Goal: Information Seeking & Learning: Learn about a topic

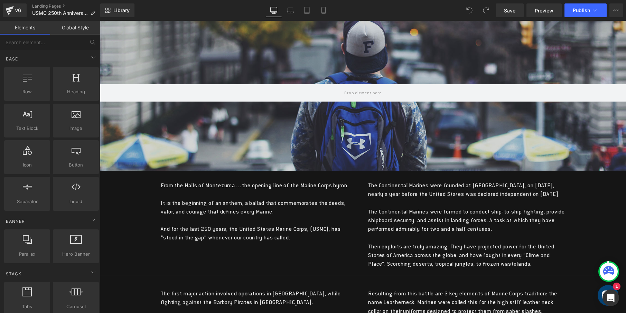
scroll to position [101, 0]
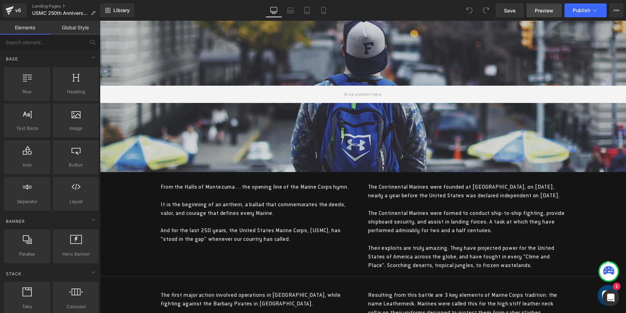
click at [548, 11] on span "Preview" at bounding box center [544, 10] width 19 height 7
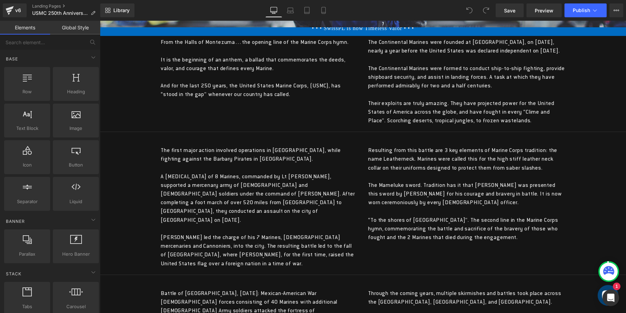
scroll to position [197, 0]
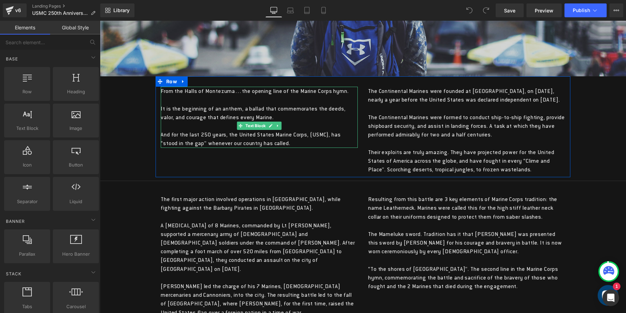
click at [294, 116] on div "It is the beginning of an anthem, a ballad that commemorates the deeds, valor, …" at bounding box center [259, 112] width 197 height 17
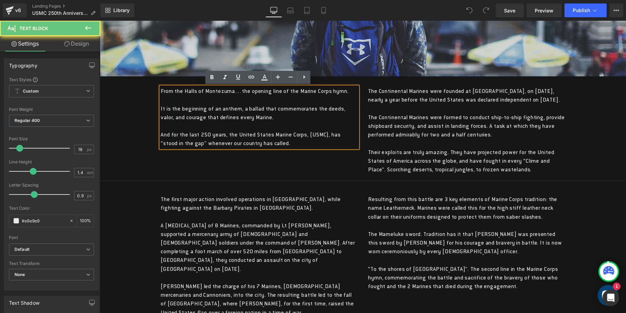
click at [307, 120] on div "It is the beginning of an anthem, a ballad that commemorates the deeds, valor, …" at bounding box center [259, 112] width 197 height 17
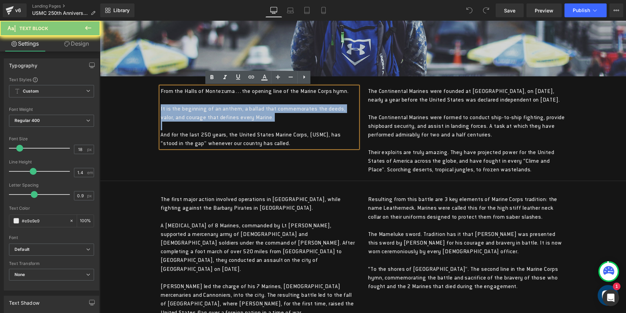
click at [307, 120] on div "It is the beginning of an anthem, a ballad that commemorates the deeds, valor, …" at bounding box center [259, 112] width 197 height 17
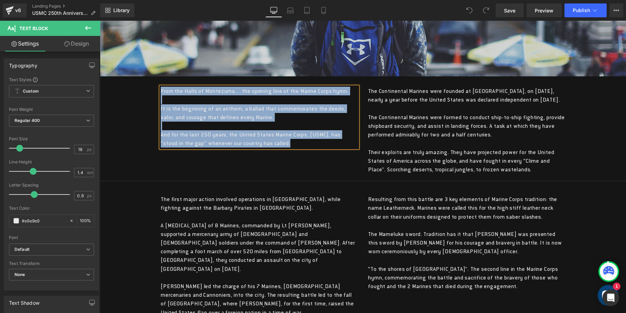
copy div "From the Halls of Montezuma…the opening line of the Marine Corps hymn. It is th…"
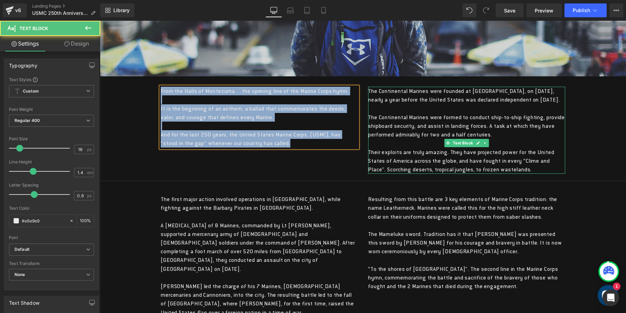
drag, startPoint x: 444, startPoint y: 103, endPoint x: 420, endPoint y: 103, distance: 24.2
click at [444, 103] on p "The Continental Marines were founded at [GEOGRAPHIC_DATA], on [DATE], nearly a …" at bounding box center [466, 95] width 197 height 17
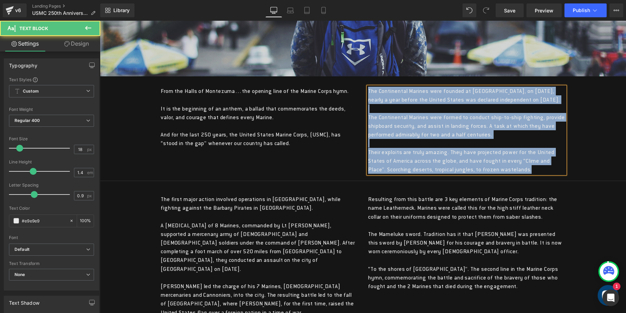
copy div "The Continental Marines were founded at [GEOGRAPHIC_DATA], on [DATE], nearly a …"
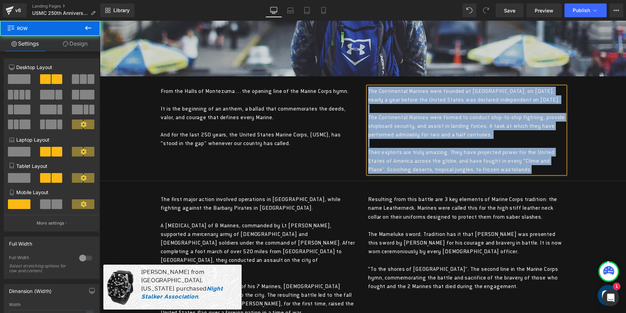
drag, startPoint x: 288, startPoint y: 173, endPoint x: 321, endPoint y: 174, distance: 33.2
click at [289, 173] on div "From the Halls of Montezuma…the opening line of the Marine Corps hymn. It is th…" at bounding box center [363, 126] width 415 height 101
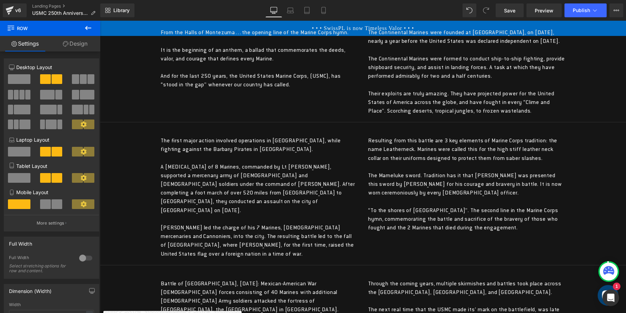
scroll to position [311, 0]
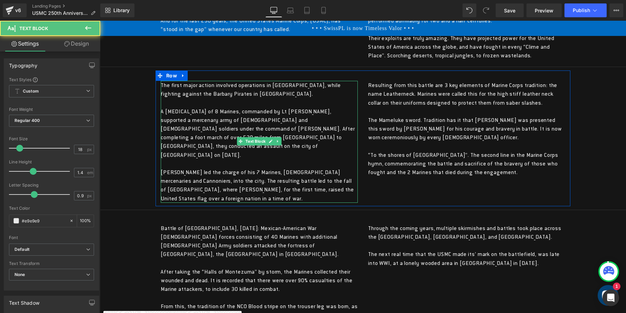
click at [241, 98] on div "The first major action involved operations in [GEOGRAPHIC_DATA], while fighting…" at bounding box center [259, 89] width 197 height 17
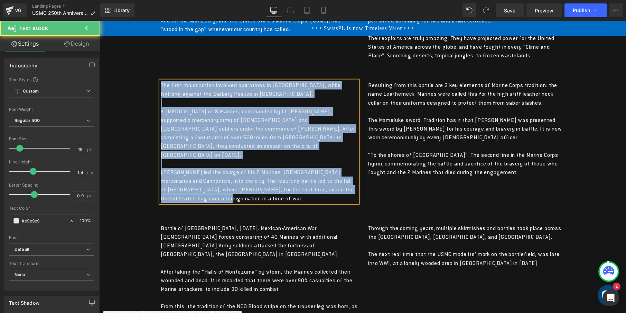
copy div "The first major action involved operations in [GEOGRAPHIC_DATA], while fighting…"
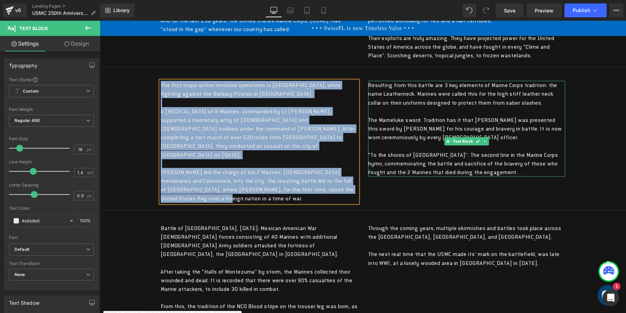
drag, startPoint x: 441, startPoint y: 149, endPoint x: 458, endPoint y: 161, distance: 21.1
click at [441, 150] on div "Resulting from this battle are 3 key elements of Marine Corps tradition: the na…" at bounding box center [466, 129] width 197 height 96
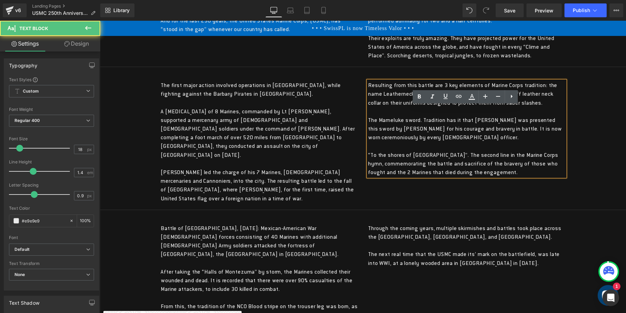
click at [503, 142] on p "The Mameluke sword. Tradition has it that [PERSON_NAME] was presented this swor…" at bounding box center [466, 129] width 197 height 26
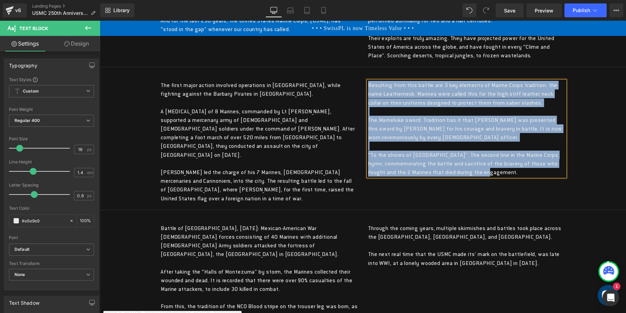
copy div "Resulting from this battle are 3 key elements of Marine Corps tradition: the na…"
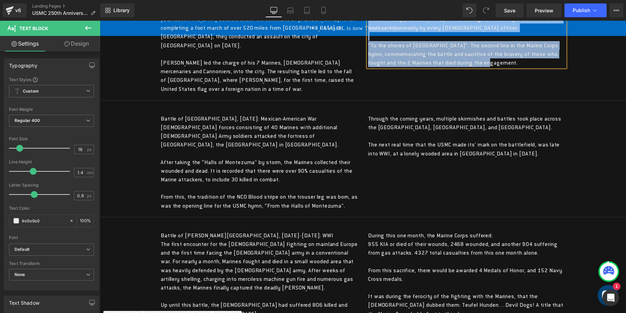
scroll to position [428, 0]
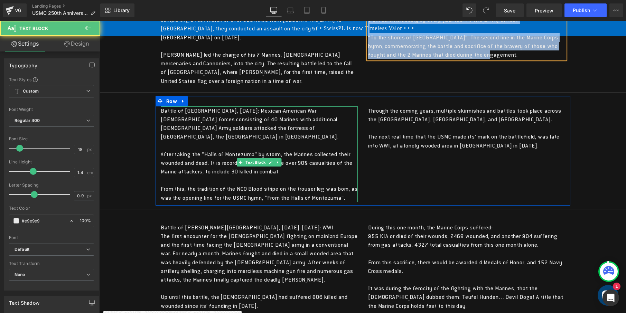
click at [257, 141] on p "Battle of [GEOGRAPHIC_DATA], [DATE]: [DEMOGRAPHIC_DATA] War [DEMOGRAPHIC_DATA] …" at bounding box center [259, 123] width 197 height 35
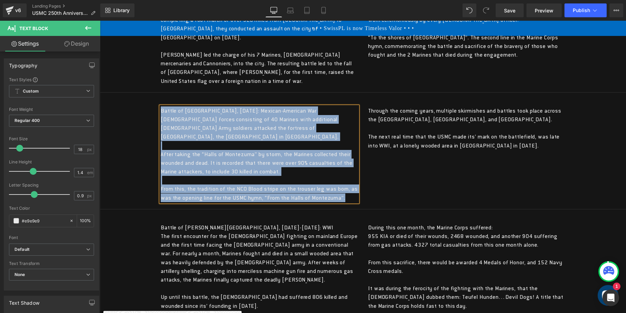
copy div "Battle of [GEOGRAPHIC_DATA], [DATE]: [DEMOGRAPHIC_DATA] War [DEMOGRAPHIC_DATA] …"
drag, startPoint x: 420, startPoint y: 137, endPoint x: 434, endPoint y: 141, distance: 14.4
click at [420, 124] on div "Through the coming years, multiple skirmishes and battles took place across the…" at bounding box center [466, 114] width 197 height 17
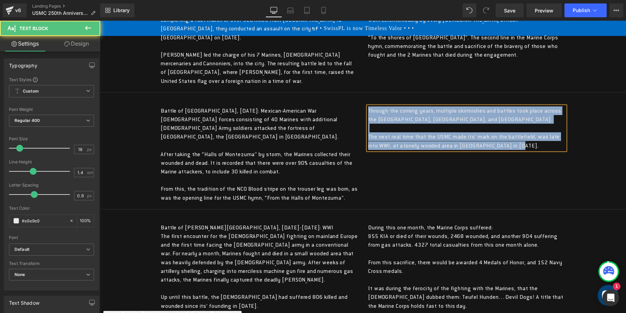
copy div "Through the coming years, multiple skirmishes and battles took place across the…"
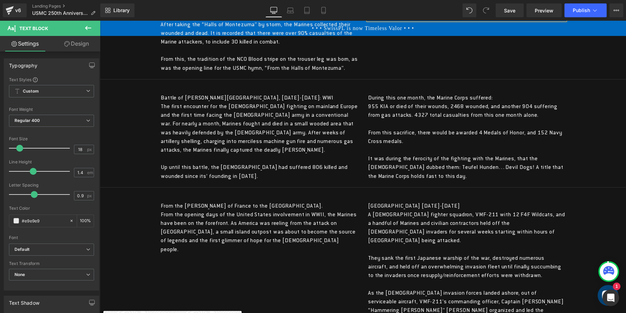
scroll to position [611, 0]
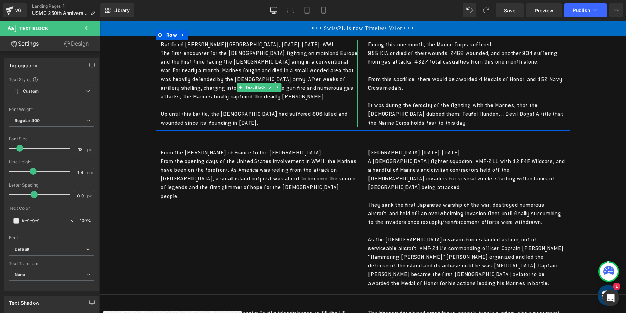
click at [182, 101] on p "Battle of [PERSON_NAME][GEOGRAPHIC_DATA], [DATE]-[DATE]: WWI The first encounte…" at bounding box center [259, 70] width 197 height 61
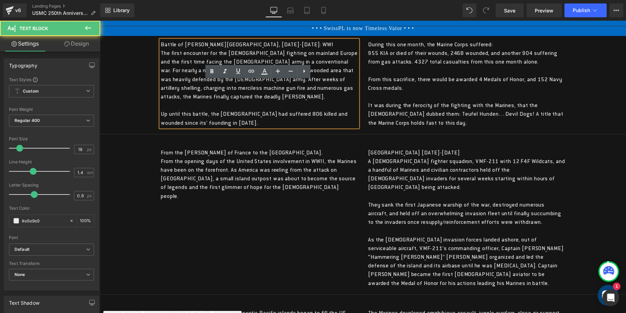
click at [219, 101] on p "Battle of [PERSON_NAME][GEOGRAPHIC_DATA], [DATE]-[DATE]: WWI The first encounte…" at bounding box center [259, 70] width 197 height 61
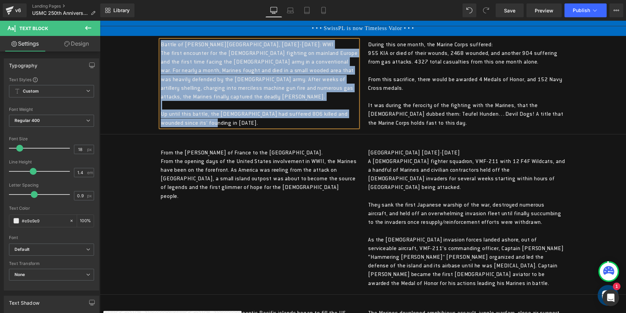
copy div "Battle of [PERSON_NAME][GEOGRAPHIC_DATA], [DATE]-[DATE]: WWI The first encounte…"
click at [455, 92] on span "Text Block" at bounding box center [462, 88] width 23 height 8
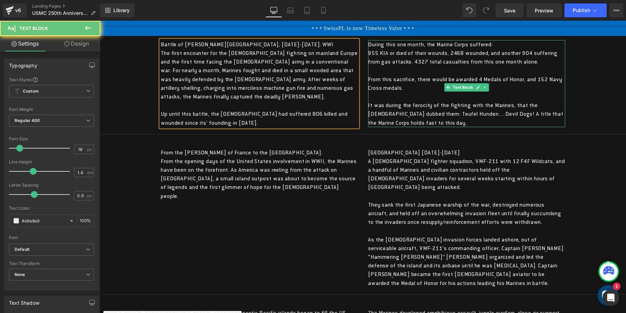
click at [455, 66] on div "955 KIA or died of their wounds, 2468 wounded, and another 904 suffering from g…" at bounding box center [466, 57] width 197 height 17
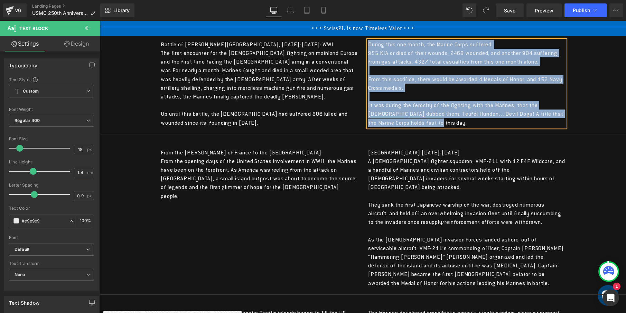
copy div "During this one month, the Marine Corps suffered: 955 KIA or died of their woun…"
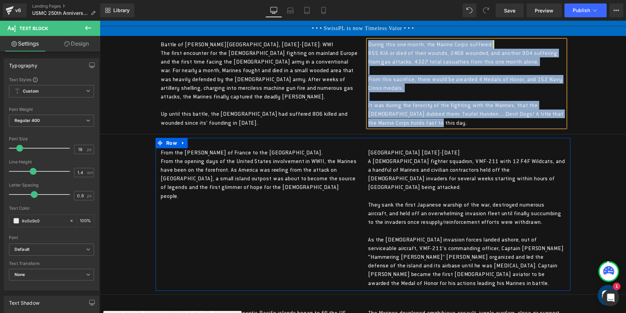
scroll to position [715, 0]
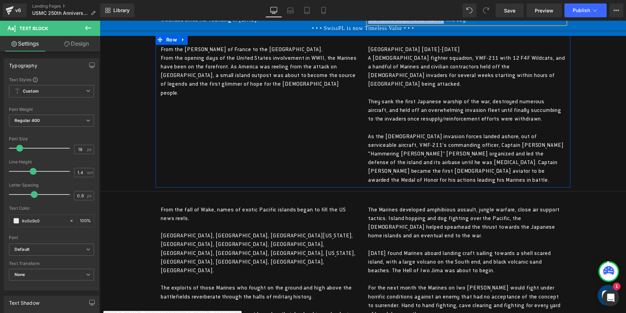
click at [204, 97] on p "From the [PERSON_NAME] of France to the [GEOGRAPHIC_DATA]. From the opening day…" at bounding box center [259, 71] width 197 height 52
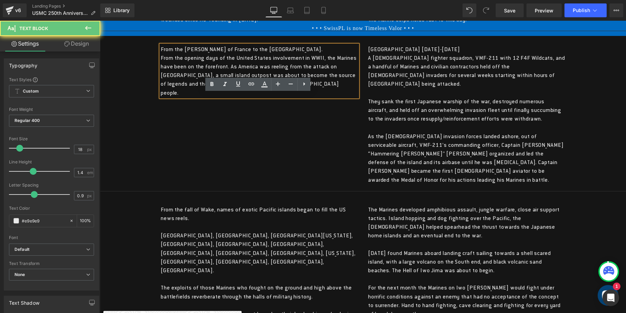
click at [204, 97] on p "From the [PERSON_NAME] of France to the [GEOGRAPHIC_DATA]. From the opening day…" at bounding box center [259, 71] width 197 height 52
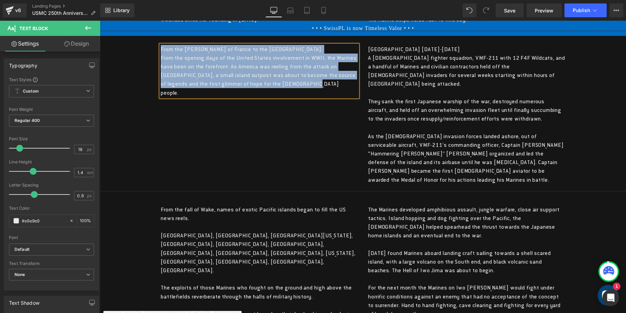
copy p "From the [PERSON_NAME] of France to the [GEOGRAPHIC_DATA]. From the opening day…"
click at [412, 88] on p "Wake Island [DATE]-[DATE] A [DEMOGRAPHIC_DATA] fighter squadron, VMF-211 with 1…" at bounding box center [466, 67] width 197 height 44
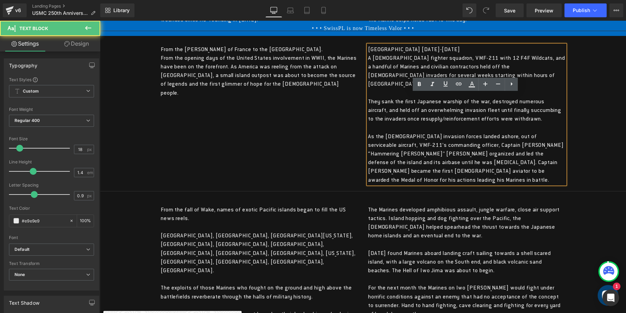
click at [432, 88] on p "Wake Island [DATE]-[DATE] A [DEMOGRAPHIC_DATA] fighter squadron, VMF-211 with 1…" at bounding box center [466, 67] width 197 height 44
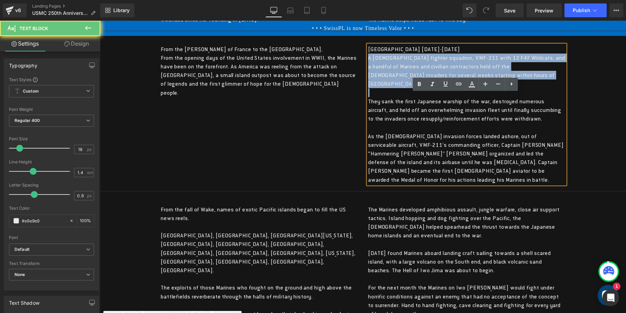
click at [432, 88] on p "Wake Island [DATE]-[DATE] A [DEMOGRAPHIC_DATA] fighter squadron, VMF-211 with 1…" at bounding box center [466, 67] width 197 height 44
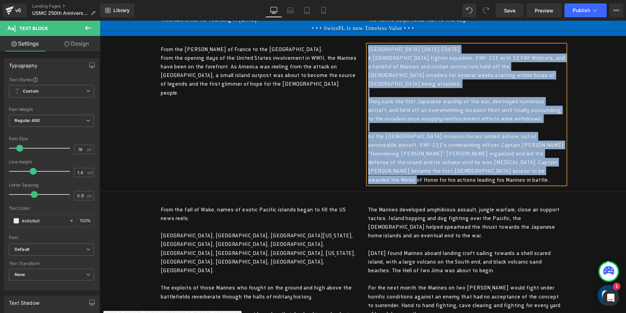
copy div "Wake Island [DATE]-[DATE] A [DEMOGRAPHIC_DATA] fighter squadron, VMF-211 with 1…"
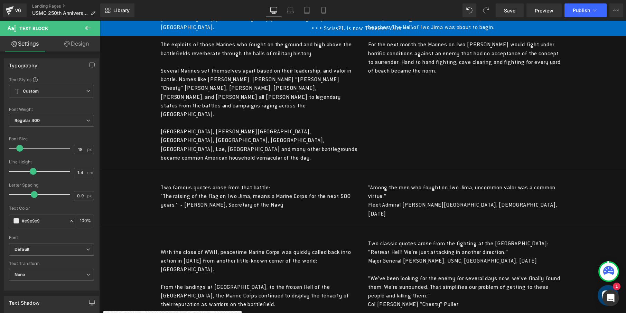
scroll to position [910, 0]
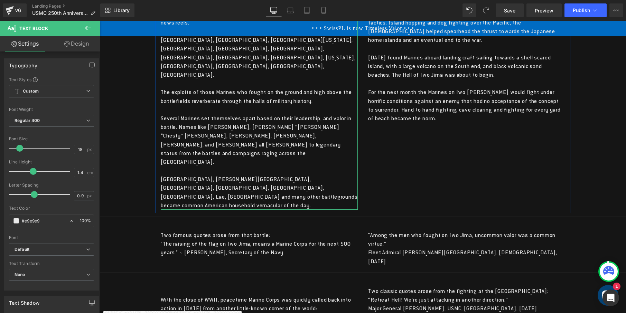
click at [204, 79] on p "[GEOGRAPHIC_DATA], [GEOGRAPHIC_DATA], [GEOGRAPHIC_DATA][US_STATE], [GEOGRAPHIC_…" at bounding box center [259, 58] width 197 height 44
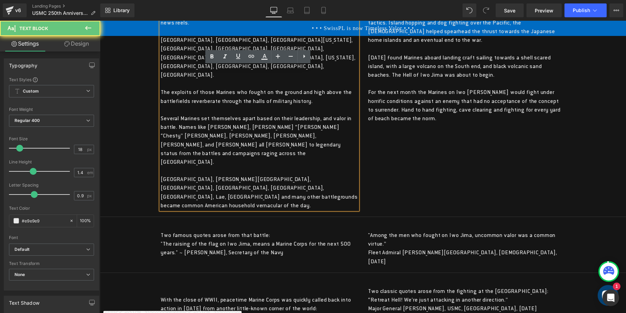
click at [204, 79] on p "[GEOGRAPHIC_DATA], [GEOGRAPHIC_DATA], [GEOGRAPHIC_DATA][US_STATE], [GEOGRAPHIC_…" at bounding box center [259, 58] width 197 height 44
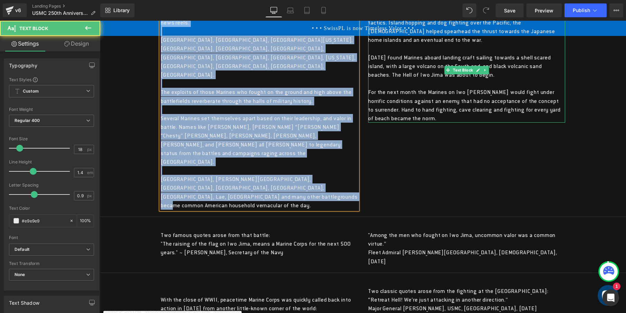
click at [444, 45] on p "The Marines developed amphibious assault, jungle warfare, close air support tac…" at bounding box center [466, 27] width 197 height 35
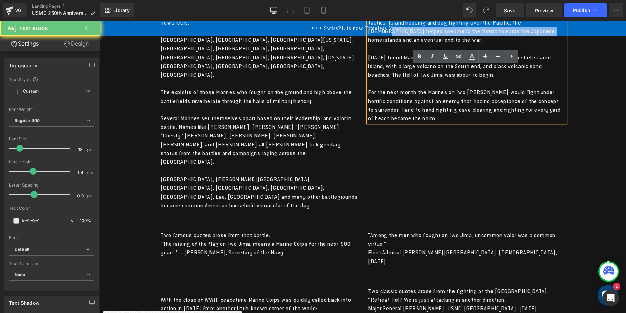
click at [475, 45] on p "The Marines developed amphibious assault, jungle warfare, close air support tac…" at bounding box center [466, 27] width 197 height 35
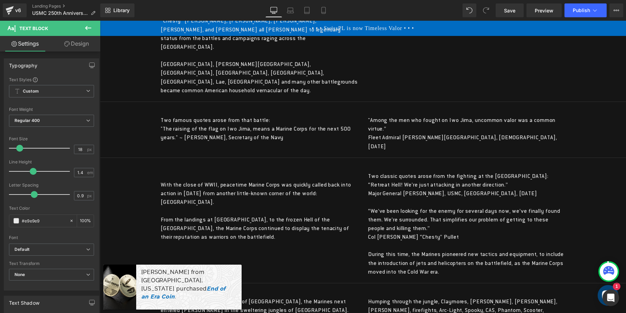
scroll to position [1053, 0]
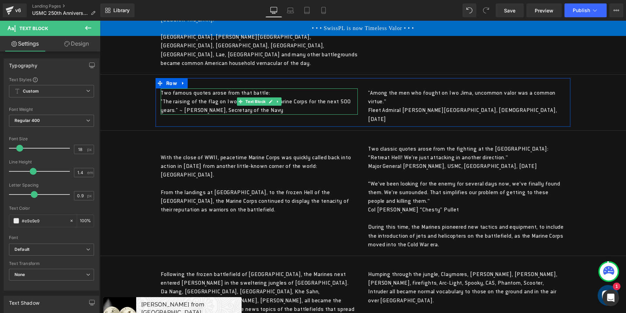
click at [222, 115] on p "Two famous quotes arose from that battle: "The raising of the flag on Iwo Jima,…" at bounding box center [259, 101] width 197 height 26
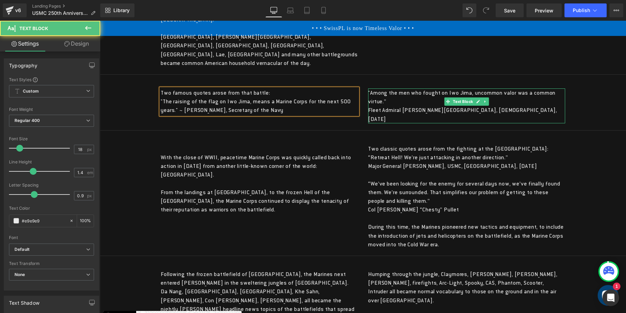
drag, startPoint x: 431, startPoint y: 147, endPoint x: 439, endPoint y: 145, distance: 8.1
click at [431, 123] on p "Fleet Admiral [PERSON_NAME][GEOGRAPHIC_DATA], [DEMOGRAPHIC_DATA], [DATE]" at bounding box center [466, 114] width 197 height 17
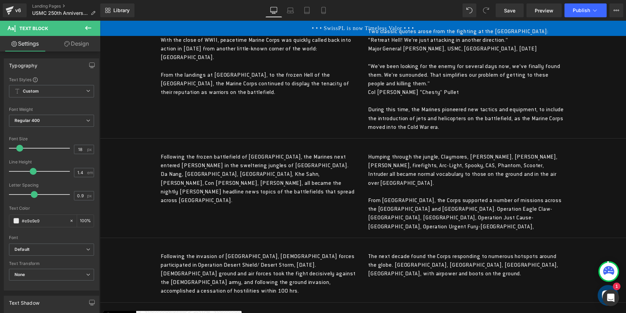
scroll to position [1127, 0]
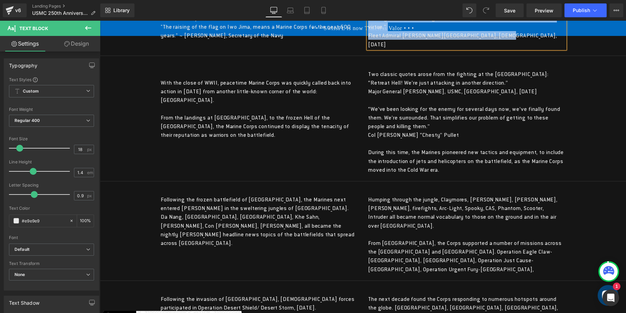
click at [238, 140] on div "From the landings at [GEOGRAPHIC_DATA], to the frozen Hell of the [GEOGRAPHIC_D…" at bounding box center [259, 126] width 197 height 26
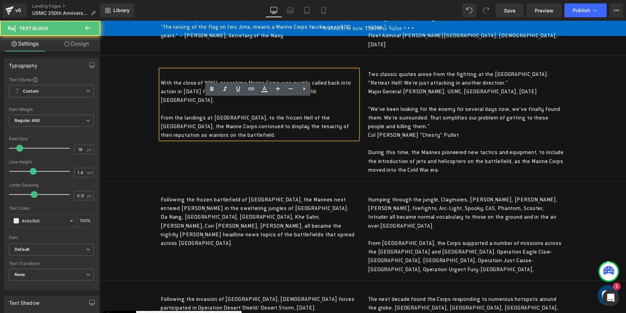
click at [263, 140] on div "From the landings at [GEOGRAPHIC_DATA], to the frozen Hell of the [GEOGRAPHIC_D…" at bounding box center [259, 126] width 197 height 26
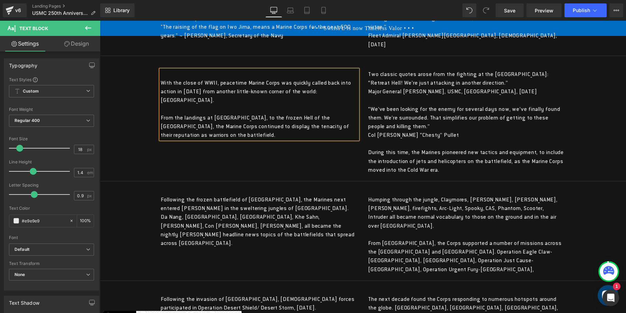
click at [414, 96] on div "With the close of WWII, peacetime Marine Corps was quickly called back into act…" at bounding box center [363, 118] width 415 height 118
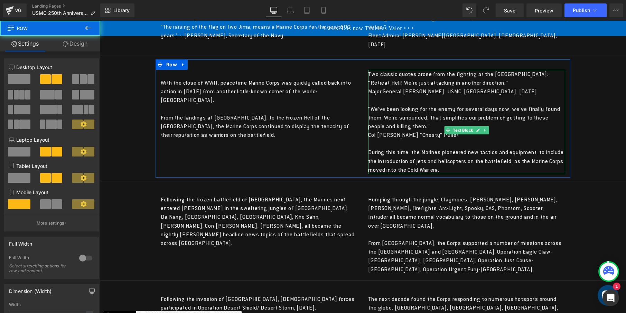
drag, startPoint x: 424, startPoint y: 108, endPoint x: 436, endPoint y: 111, distance: 12.1
click at [424, 78] on div "Two classic quotes arose from the fighting at the [GEOGRAPHIC_DATA]:" at bounding box center [466, 74] width 197 height 9
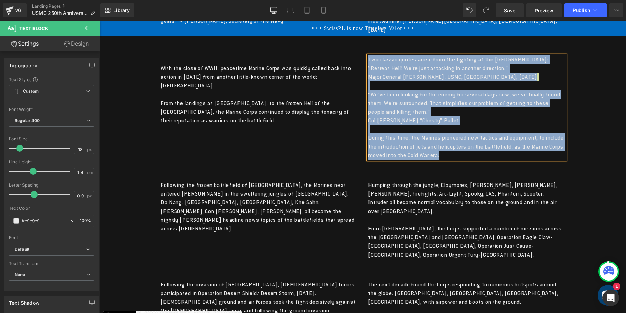
scroll to position [1264, 0]
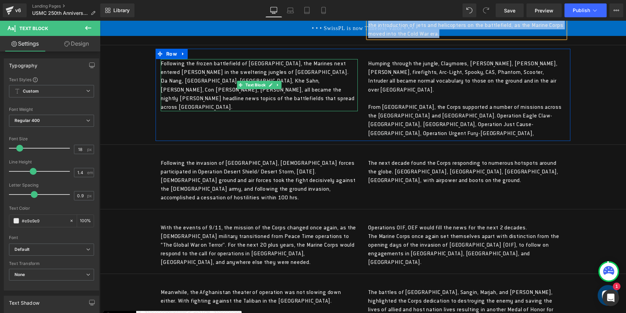
click at [272, 111] on div "Following the frozen battlefield of [GEOGRAPHIC_DATA], the Marines next entered…" at bounding box center [259, 85] width 197 height 52
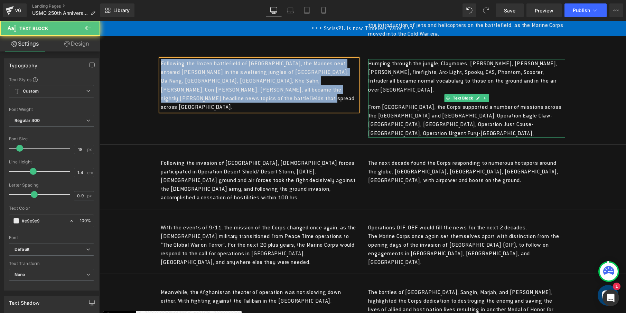
click at [426, 117] on div "Humping through the jungle, Claymores, [PERSON_NAME], [PERSON_NAME], [PERSON_NA…" at bounding box center [466, 98] width 197 height 78
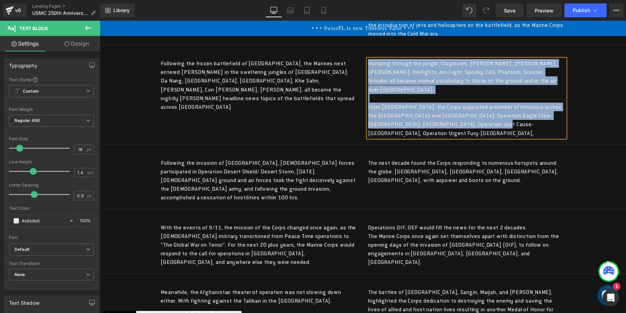
scroll to position [1375, 0]
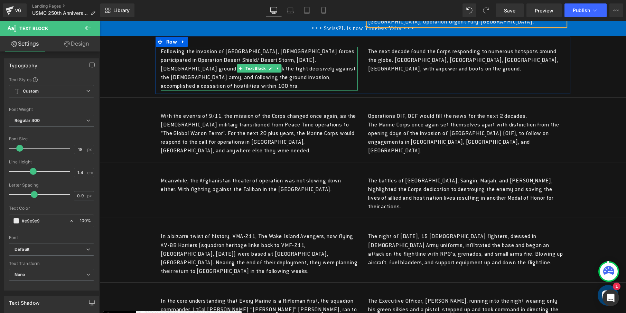
click at [263, 91] on div "Following the invasion of [GEOGRAPHIC_DATA], [DEMOGRAPHIC_DATA] forces particip…" at bounding box center [259, 69] width 197 height 44
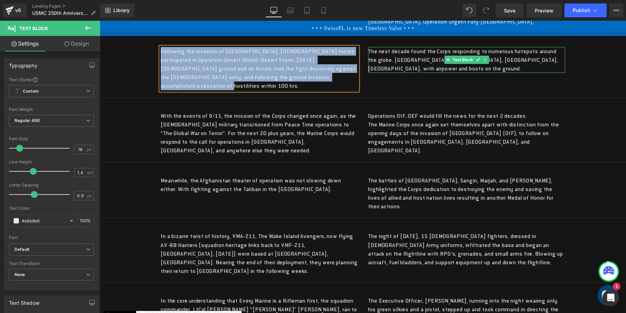
click at [395, 73] on div "The next decade found the Corps responding to numerous hotspots around the glob…" at bounding box center [466, 60] width 197 height 26
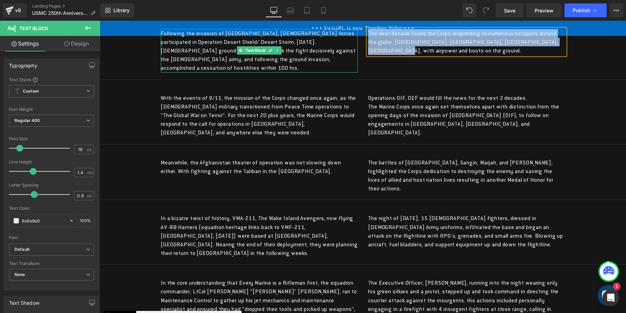
scroll to position [1392, 0]
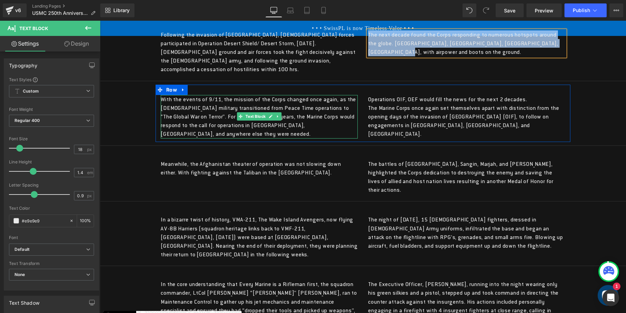
click at [270, 139] on div "With the events of 9/11, the mission of the Corps changed once again, as the [D…" at bounding box center [259, 117] width 197 height 44
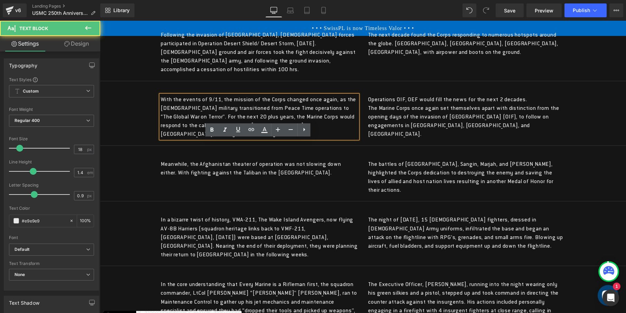
click at [292, 139] on div "With the events of 9/11, the mission of the Corps changed once again, as the [D…" at bounding box center [259, 117] width 197 height 44
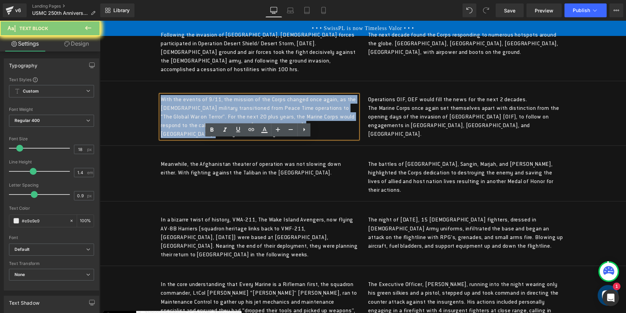
click at [292, 139] on div "With the events of 9/11, the mission of the Corps changed once again, as the [D…" at bounding box center [259, 117] width 197 height 44
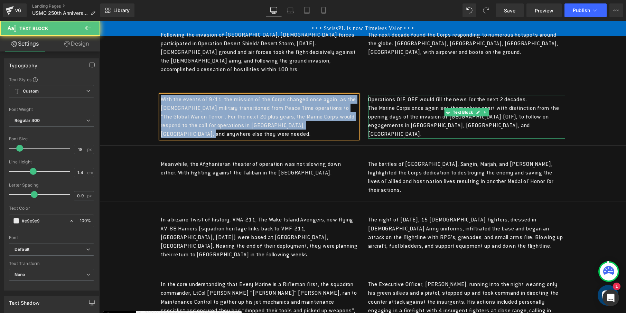
click at [405, 139] on div "Operations OIF, OEF would fill the news for the next 2 decades. The Marine Corp…" at bounding box center [466, 117] width 197 height 44
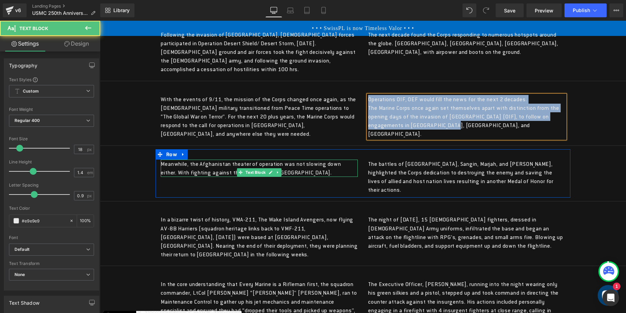
drag, startPoint x: 276, startPoint y: 212, endPoint x: 291, endPoint y: 216, distance: 15.5
click at [276, 177] on div "Meanwhile, the Afghanistan theater of operation was not slowing down either. Wi…" at bounding box center [259, 168] width 197 height 17
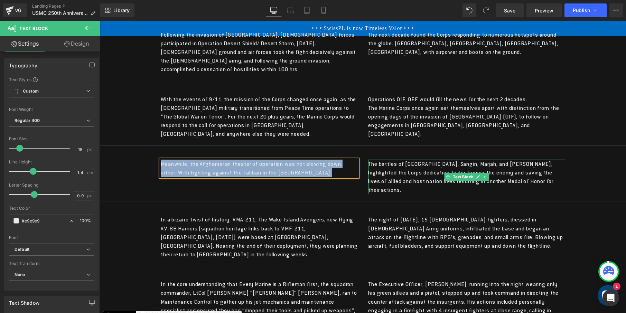
click at [470, 195] on div "The battles of [GEOGRAPHIC_DATA], Sangin, Marjah, and [PERSON_NAME], highlighte…" at bounding box center [466, 177] width 197 height 35
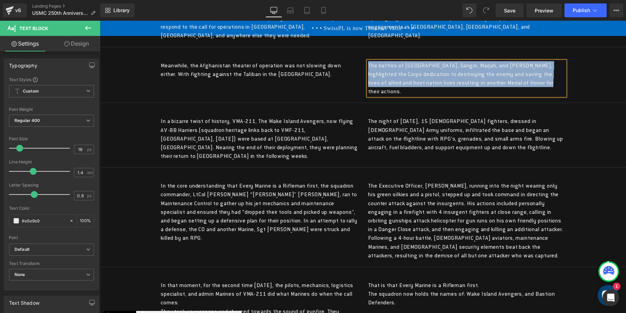
scroll to position [1552, 0]
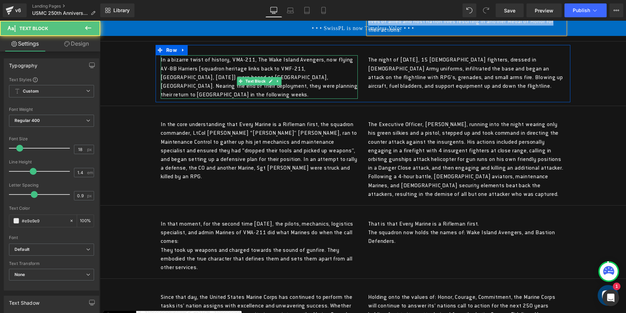
click at [236, 99] on div "In a bizarre twist of history, VMA-211, The Wake Island Avengers, now flying AV…" at bounding box center [259, 77] width 197 height 44
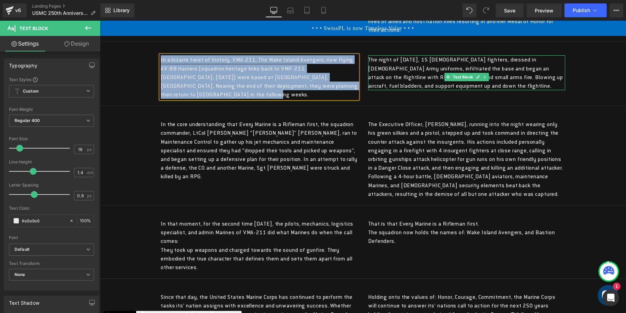
click at [433, 90] on div "The night of [DATE], 15 [DEMOGRAPHIC_DATA] fighters, dressed in [DEMOGRAPHIC_DA…" at bounding box center [466, 72] width 197 height 35
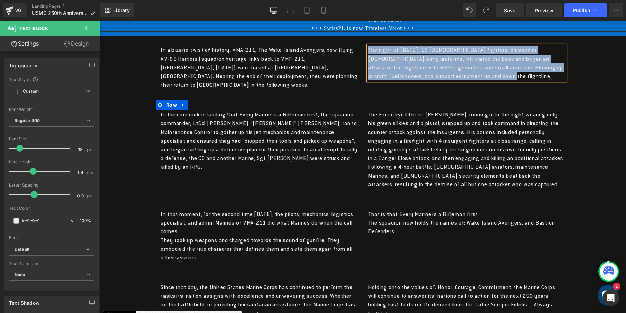
scroll to position [1584, 0]
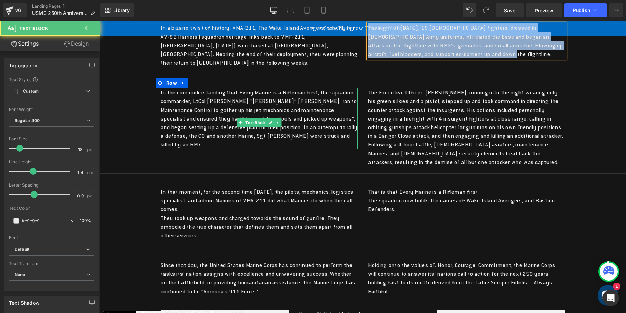
click at [213, 149] on div "In the core understanding that Every Marine is a Rifleman first, the squadron c…" at bounding box center [259, 118] width 197 height 61
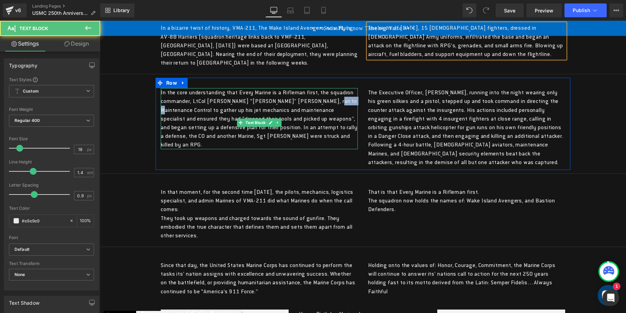
click at [213, 149] on div "In the core understanding that Every Marine is a Rifleman first, the squadron c…" at bounding box center [259, 118] width 197 height 61
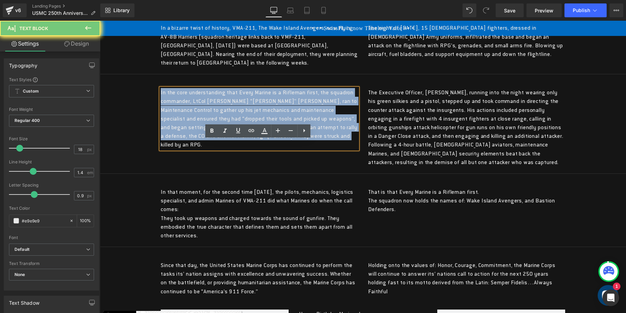
click at [213, 149] on div "In the core understanding that Every Marine is a Rifleman first, the squadron c…" at bounding box center [259, 118] width 197 height 61
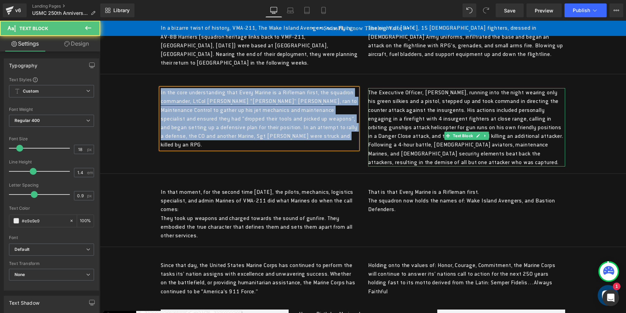
click at [441, 161] on div "The Executive Officer, [PERSON_NAME], running into the night wearing only his g…" at bounding box center [466, 127] width 197 height 78
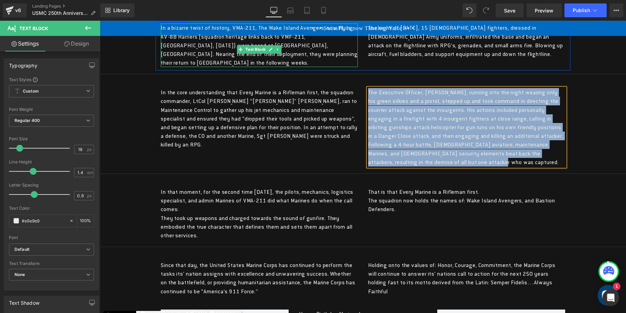
scroll to position [1685, 0]
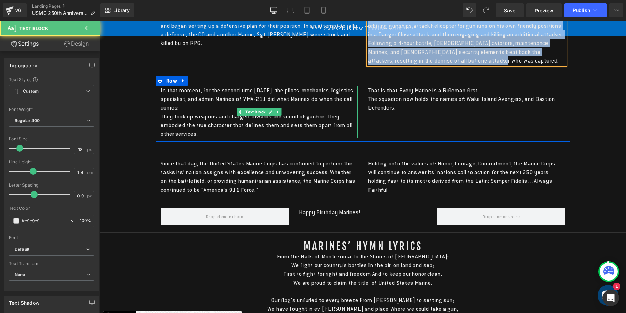
click at [263, 138] on div "In that moment, for the second time [DATE], the pilots, mechanics, logistics sp…" at bounding box center [259, 112] width 197 height 52
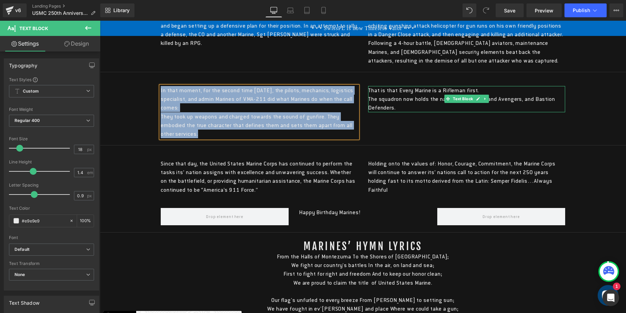
click at [414, 112] on div "That is that Every Marine is a Rifleman first. The squadron now holds the names…" at bounding box center [466, 99] width 197 height 26
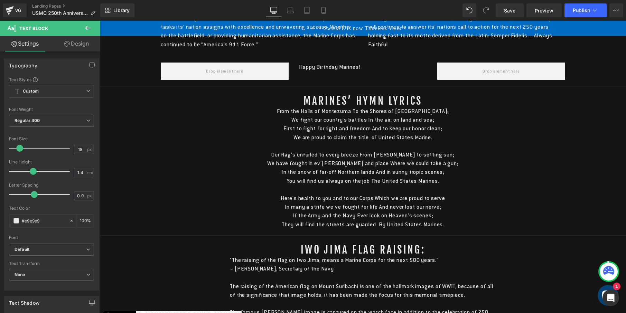
scroll to position [1821, 0]
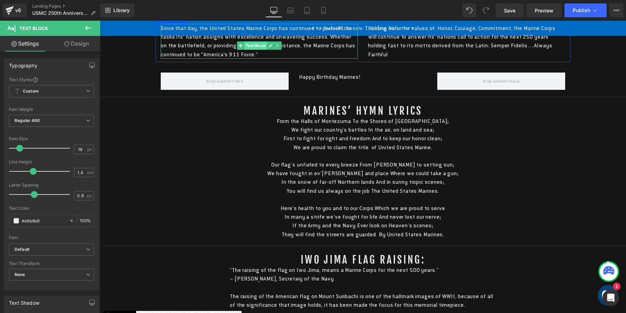
click at [258, 50] on span "Text Block" at bounding box center [255, 45] width 23 height 8
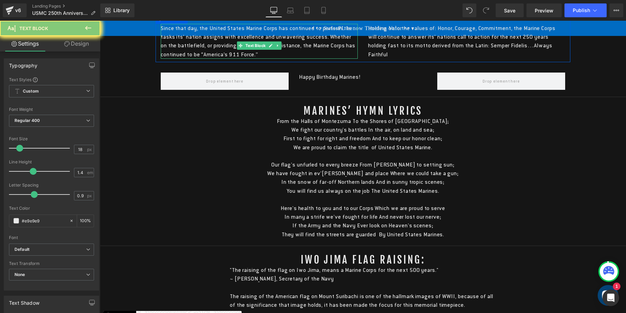
click at [203, 59] on div "Since that day, the United States Marine Corps has continued to perform the tas…" at bounding box center [259, 41] width 197 height 35
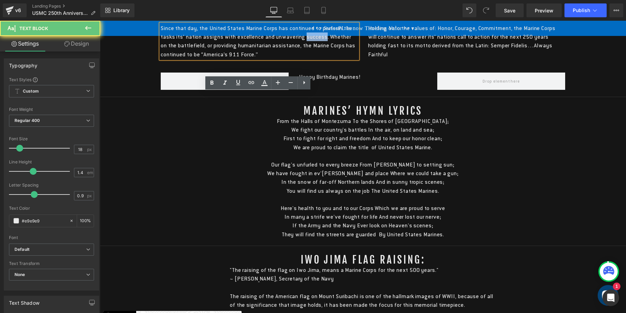
click at [203, 59] on div "Since that day, the United States Marine Corps has continued to perform the tas…" at bounding box center [259, 41] width 197 height 35
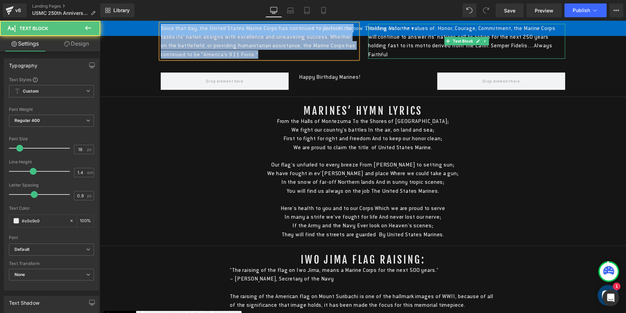
click at [411, 59] on div "Holding onto the values of: Honor, Courage, Commitment, the Marine Corps will c…" at bounding box center [466, 41] width 197 height 35
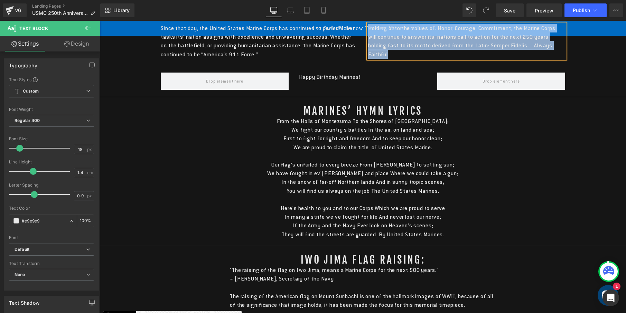
scroll to position [1862, 0]
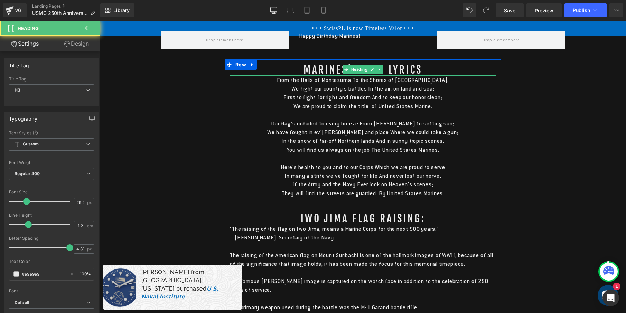
click at [315, 76] on h3 "Marines’ Hymn Lyrics" at bounding box center [363, 70] width 266 height 12
click at [316, 76] on h3 "Marines’ Hymn Lyrics" at bounding box center [363, 70] width 266 height 12
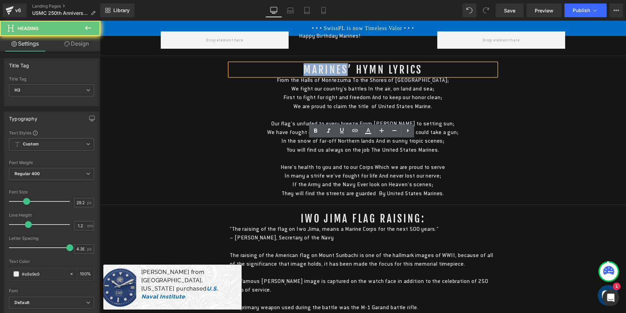
click at [316, 76] on h3 "Marines’ Hymn Lyrics" at bounding box center [363, 70] width 266 height 12
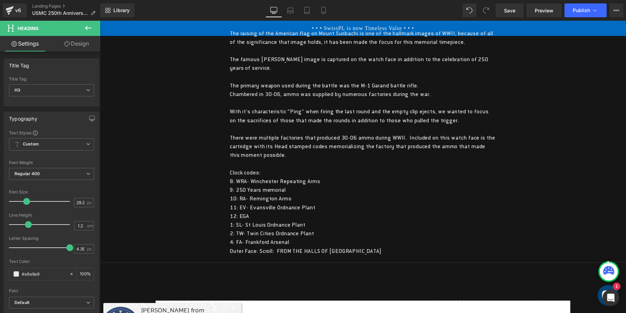
scroll to position [1926, 0]
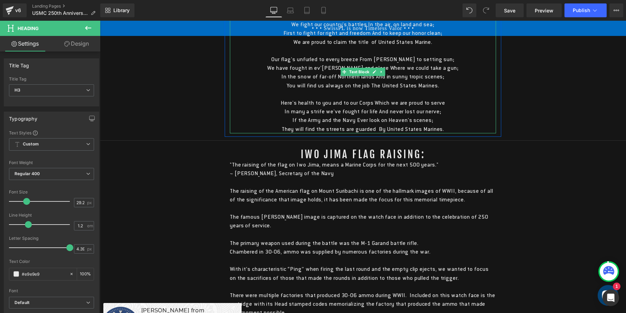
drag, startPoint x: 353, startPoint y: 114, endPoint x: 377, endPoint y: 116, distance: 23.9
click at [354, 114] on div "From the Halls of Montezuma To the Shores of [GEOGRAPHIC_DATA]; We fight our co…" at bounding box center [363, 72] width 266 height 122
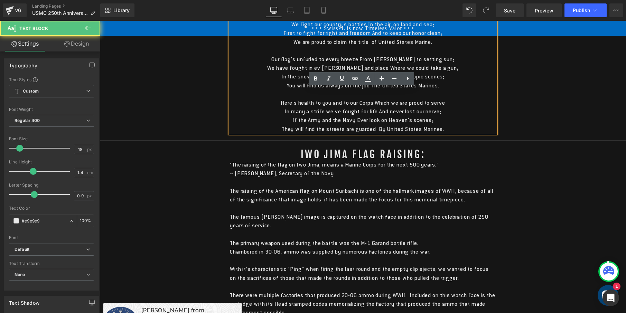
click at [376, 109] on div "From the Halls of Montezuma To the Shores of [GEOGRAPHIC_DATA]; We fight our co…" at bounding box center [363, 72] width 266 height 122
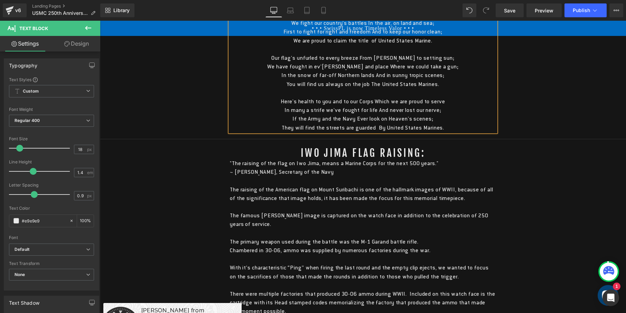
scroll to position [1982, 0]
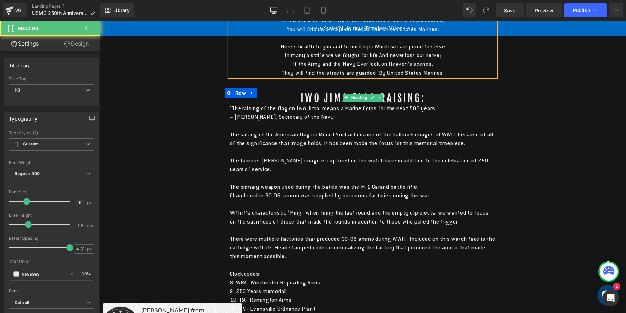
click at [327, 104] on h3 "IWO JIMA Flag raising:" at bounding box center [363, 98] width 266 height 12
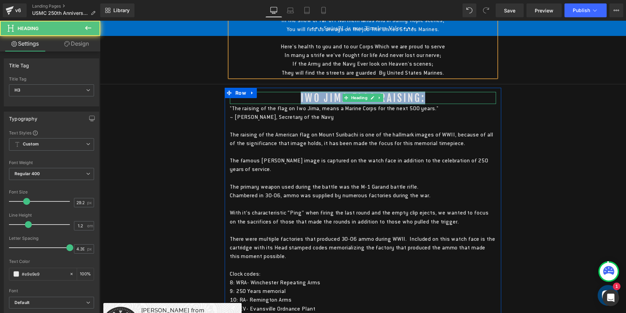
click at [327, 104] on h3 "IWO JIMA Flag raising:" at bounding box center [363, 98] width 266 height 12
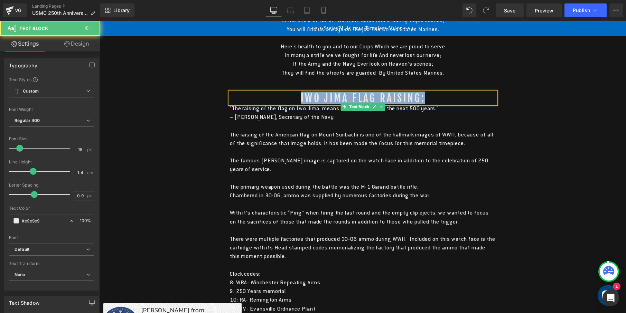
click at [340, 199] on div ""The raising of the flag on Iwo Jima, means a Marine Corps for the next 500 yea…" at bounding box center [363, 230] width 266 height 253
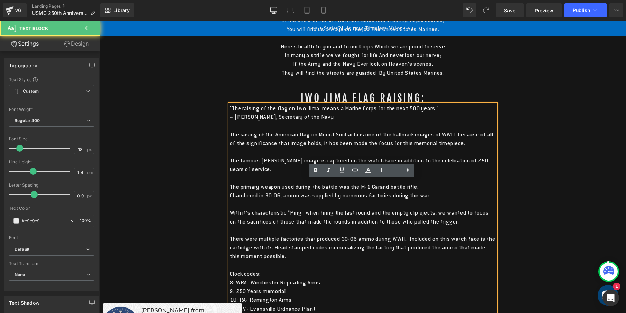
click at [336, 195] on div ""The raising of the flag on Iwo Jima, means a Marine Corps for the next 500 yea…" at bounding box center [363, 230] width 266 height 253
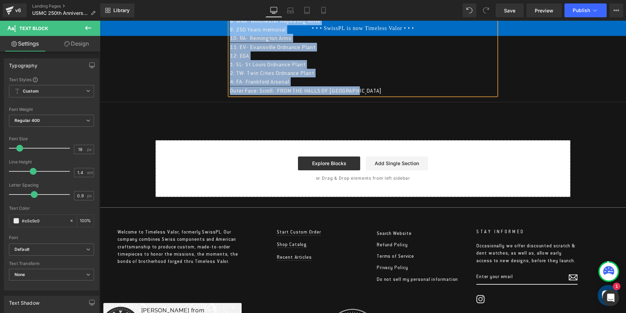
scroll to position [2246, 0]
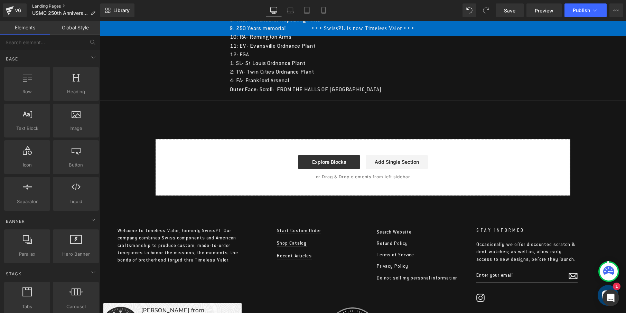
click at [54, 4] on link "Landing Pages" at bounding box center [66, 6] width 69 height 6
